Goal: Navigation & Orientation: Find specific page/section

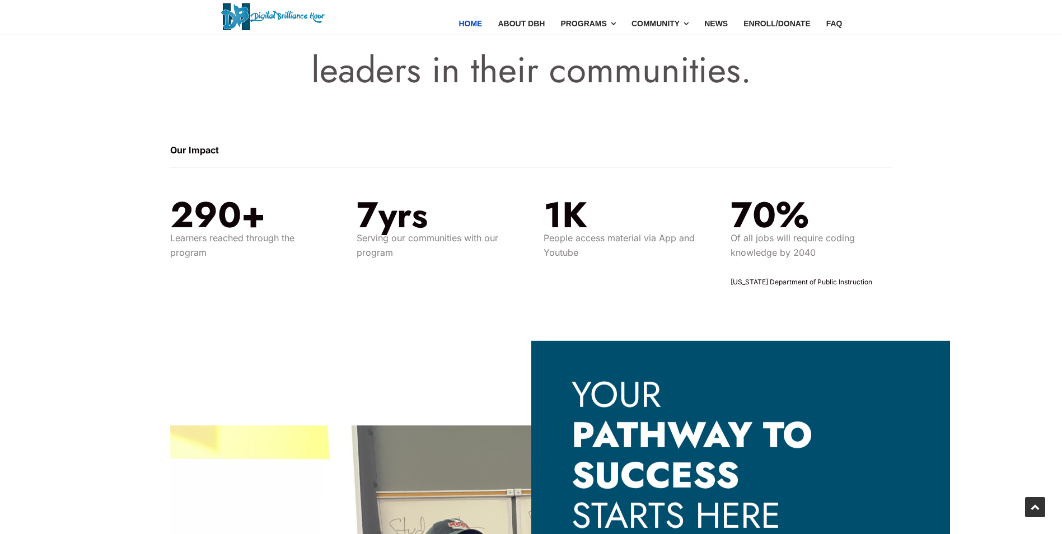
scroll to position [1175, 0]
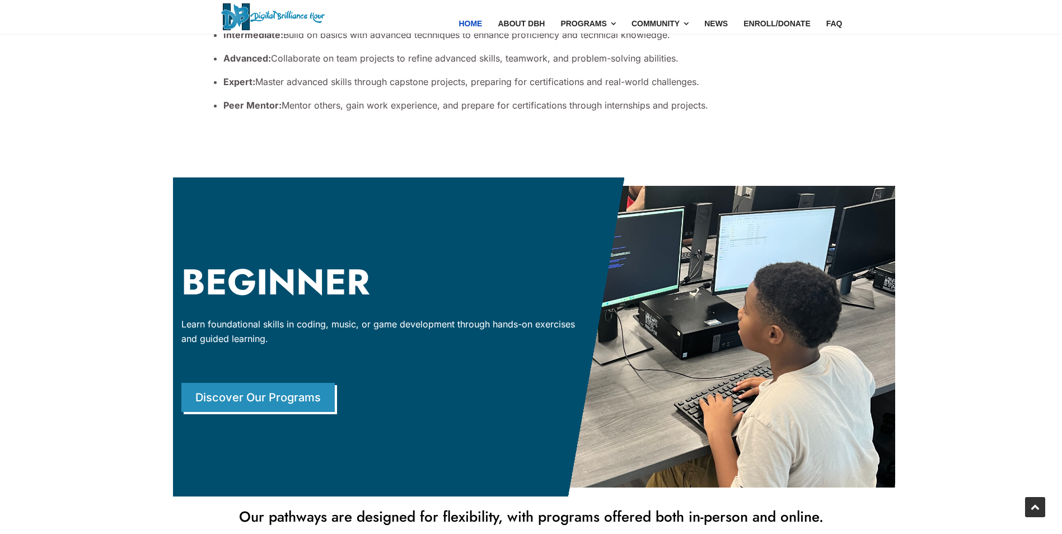
scroll to position [2407, 0]
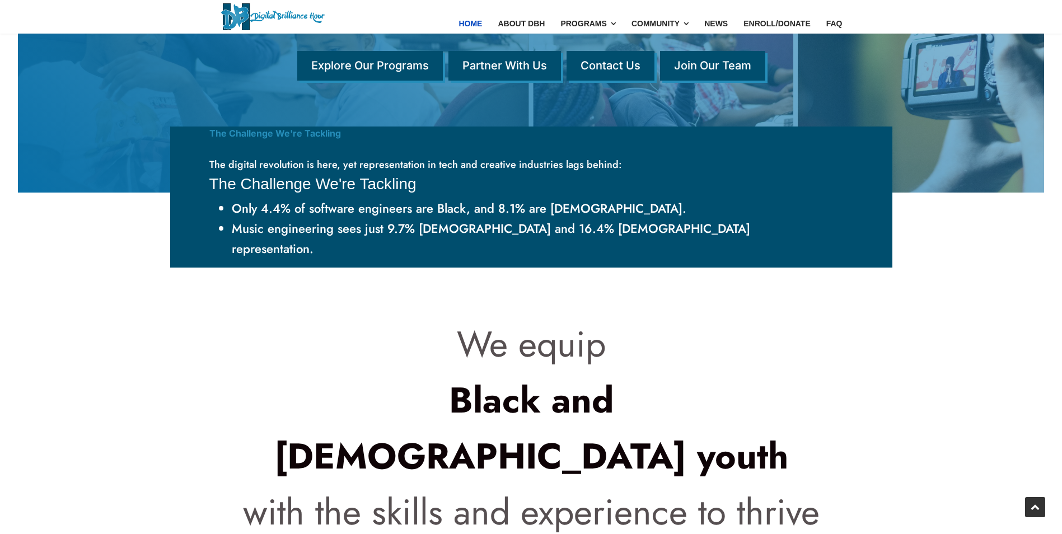
drag, startPoint x: 193, startPoint y: 415, endPoint x: 136, endPoint y: 278, distance: 148.0
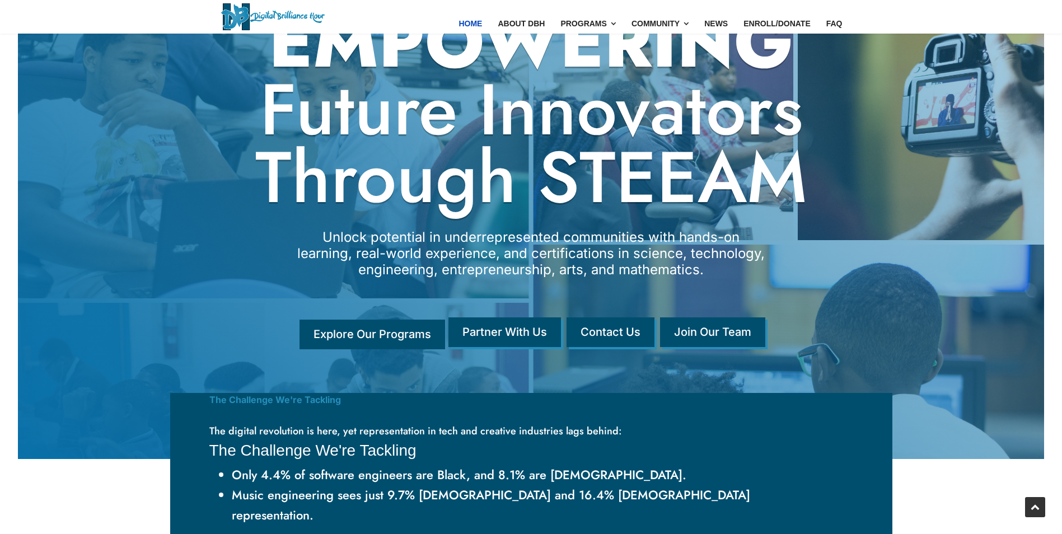
click at [399, 338] on link "Explore Our Programs" at bounding box center [372, 335] width 146 height 30
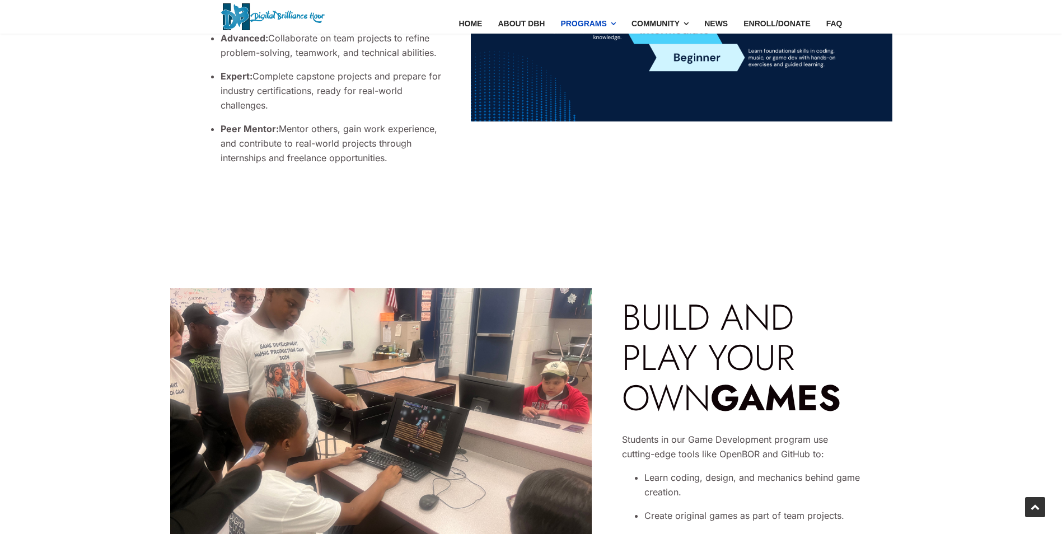
scroll to position [672, 0]
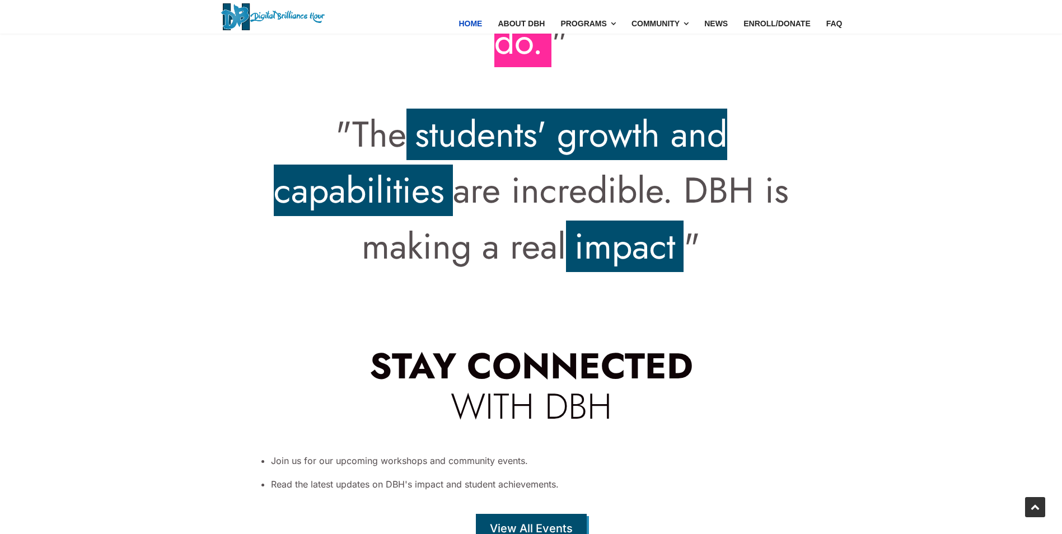
scroll to position [3824, 0]
